Goal: Task Accomplishment & Management: Use online tool/utility

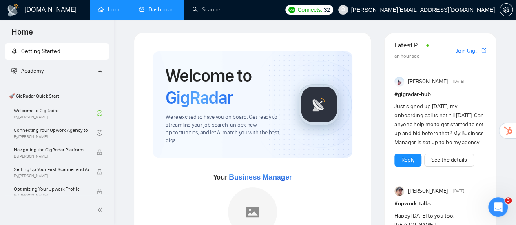
click at [165, 11] on link "Dashboard" at bounding box center [157, 9] width 37 height 7
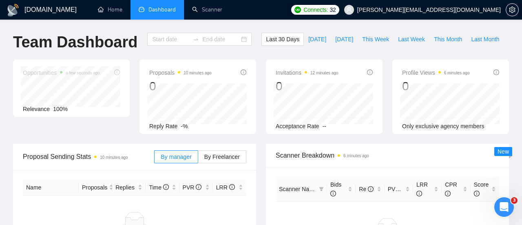
type input "[DATE]"
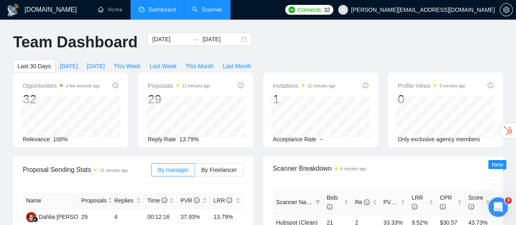
click at [213, 8] on link "Scanner" at bounding box center [207, 9] width 30 height 7
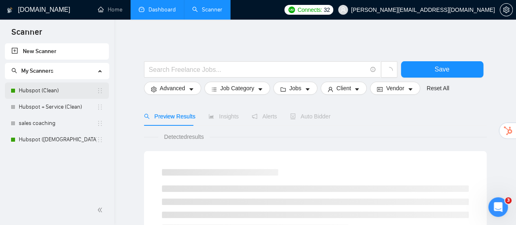
click at [59, 88] on link "Hubspot (Clean)" at bounding box center [58, 90] width 78 height 16
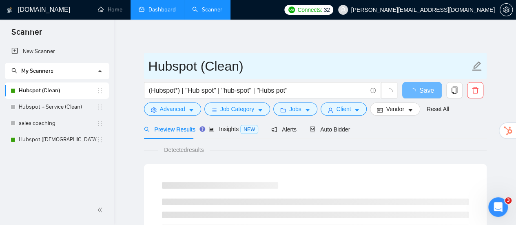
click at [234, 69] on input "Hubspot (Clean)" at bounding box center [308, 66] width 321 height 20
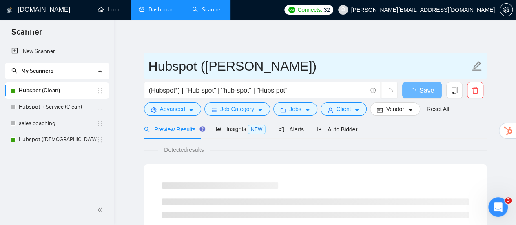
type input "Hubspot ([PERSON_NAME])"
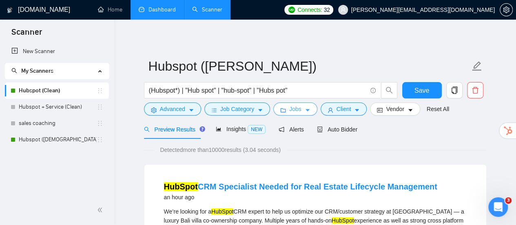
click at [304, 107] on span "caret-down" at bounding box center [307, 110] width 6 height 6
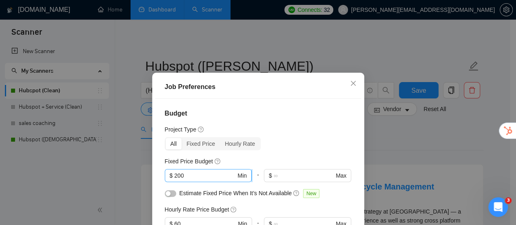
click at [206, 177] on input "200" at bounding box center [205, 175] width 62 height 9
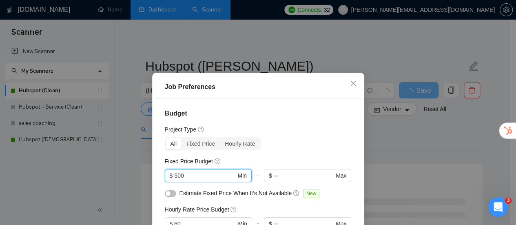
click at [183, 176] on input "500" at bounding box center [205, 175] width 62 height 9
type input "1000"
click at [280, 128] on div "Project Type" at bounding box center [258, 129] width 187 height 9
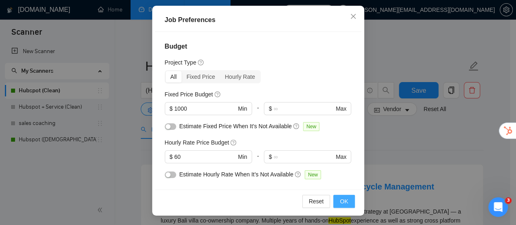
click at [343, 202] on span "OK" at bounding box center [344, 200] width 8 height 9
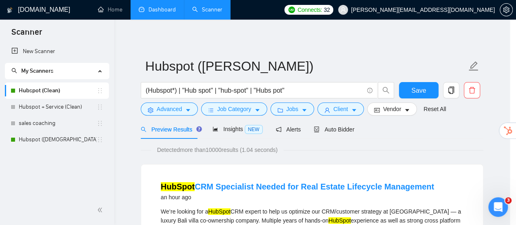
scroll to position [43, 0]
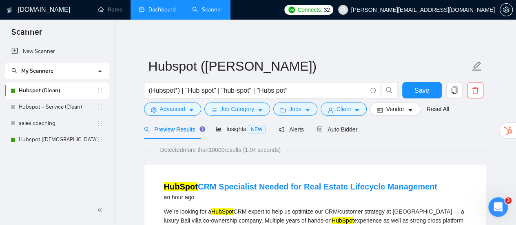
drag, startPoint x: 64, startPoint y: 139, endPoint x: 330, endPoint y: 35, distance: 285.8
click at [64, 139] on link "Hubspot ([DEMOGRAPHIC_DATA])" at bounding box center [58, 139] width 78 height 16
click at [430, 84] on button "Save" at bounding box center [422, 90] width 40 height 16
click at [62, 139] on link "Hubspot ([DEMOGRAPHIC_DATA])" at bounding box center [58, 139] width 78 height 16
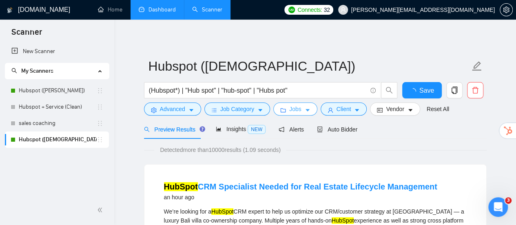
click at [305, 113] on icon "caret-down" at bounding box center [307, 110] width 6 height 6
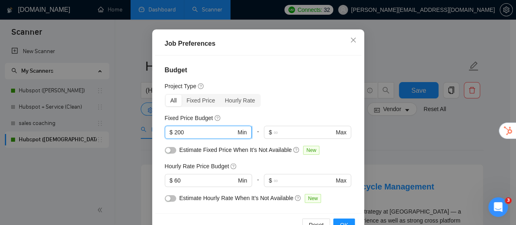
click at [210, 137] on input "200" at bounding box center [205, 132] width 62 height 9
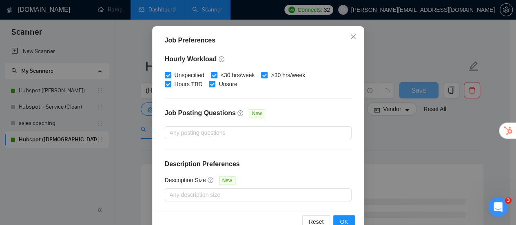
scroll to position [67, 0]
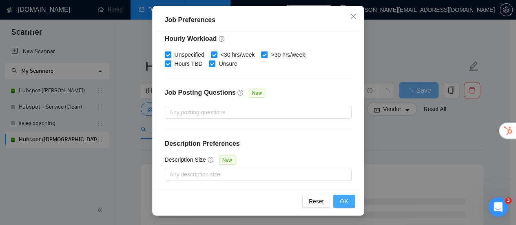
type input "1000"
click at [344, 200] on span "OK" at bounding box center [344, 200] width 8 height 9
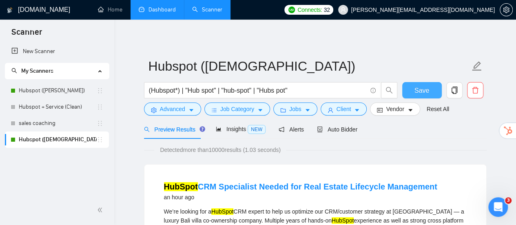
click at [424, 86] on span "Save" at bounding box center [421, 90] width 15 height 10
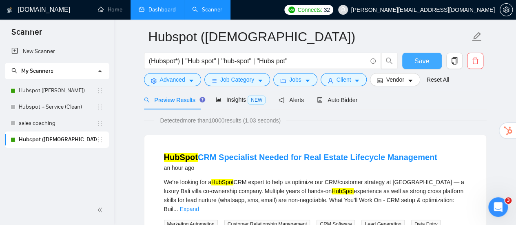
scroll to position [0, 0]
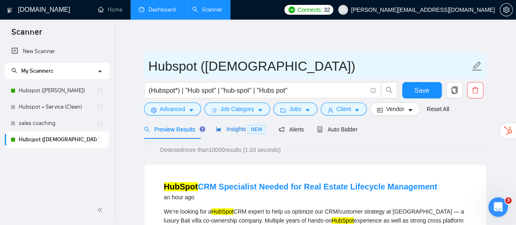
drag, startPoint x: 241, startPoint y: 130, endPoint x: 248, endPoint y: 66, distance: 64.4
click at [241, 130] on span "Insights NEW" at bounding box center [241, 129] width 50 height 7
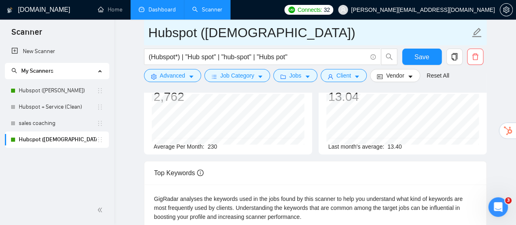
scroll to position [41, 0]
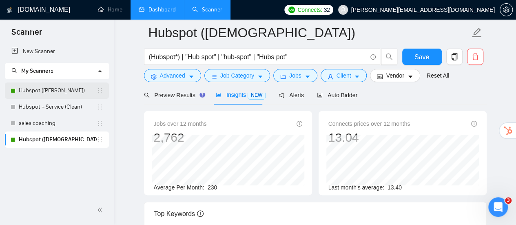
click at [70, 91] on link "Hubspot ([PERSON_NAME])" at bounding box center [58, 90] width 78 height 16
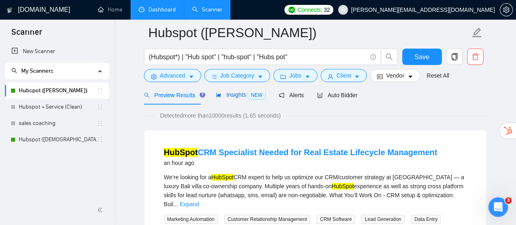
click at [252, 97] on span "NEW" at bounding box center [256, 94] width 18 height 9
